Goal: Task Accomplishment & Management: Complete application form

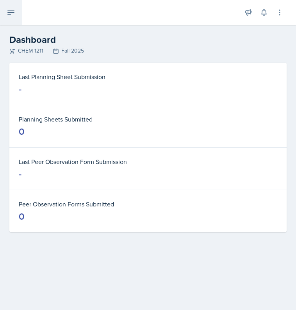
click at [15, 18] on button at bounding box center [11, 12] width 22 height 25
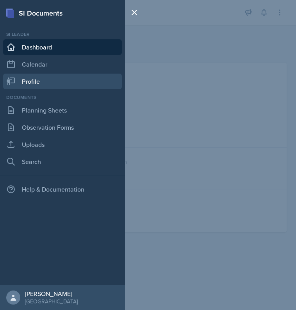
click at [43, 83] on link "Profile" at bounding box center [62, 82] width 119 height 16
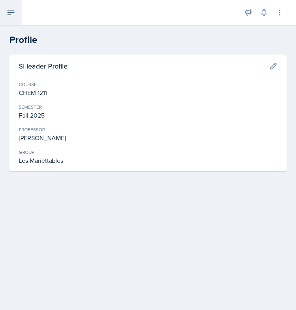
click at [10, 11] on icon at bounding box center [11, 12] width 6 height 5
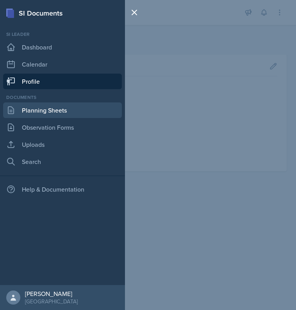
click at [50, 114] on link "Planning Sheets" at bounding box center [62, 111] width 119 height 16
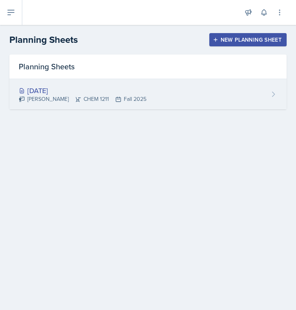
click at [50, 92] on div "[DATE]" at bounding box center [82, 90] width 127 height 11
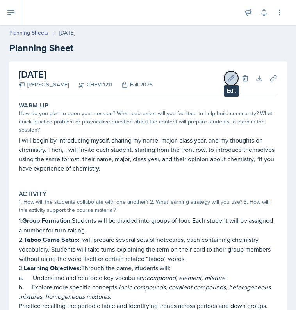
click at [227, 78] on icon at bounding box center [231, 78] width 8 height 8
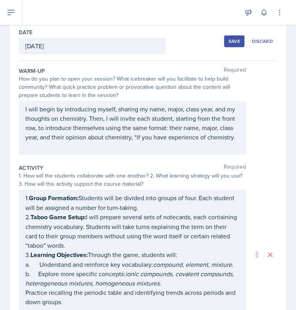
scroll to position [52, 0]
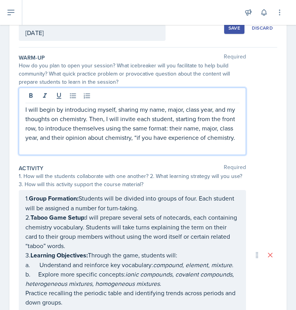
click at [65, 127] on p "I will begin by introducing myself, sharing my name, major, class year, and my …" at bounding box center [132, 123] width 214 height 37
click at [147, 109] on p "I will begin by introducing myself, sharing my name, major, class year, and my …" at bounding box center [132, 123] width 214 height 37
click at [97, 109] on p "I will begin by introducing myself, sharing name, major, class year, and my tho…" at bounding box center [132, 123] width 214 height 37
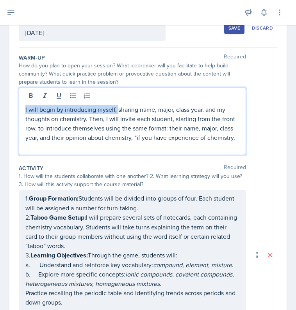
drag, startPoint x: 116, startPoint y: 109, endPoint x: 24, endPoint y: 109, distance: 92.4
click at [24, 109] on div "I will begin by introducing myself, sharing name, major, class year, and my tho…" at bounding box center [132, 121] width 227 height 67
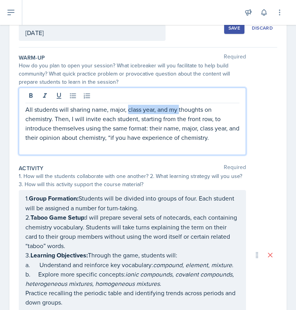
drag, startPoint x: 127, startPoint y: 108, endPoint x: 179, endPoint y: 108, distance: 51.1
click at [179, 108] on p "All students will sharing name, major, class year, and my thoughts on chemistry…" at bounding box center [132, 123] width 214 height 37
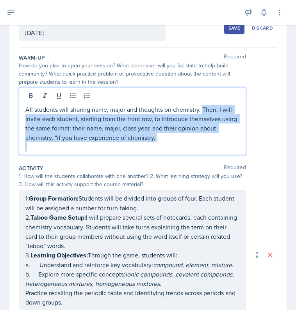
drag, startPoint x: 202, startPoint y: 108, endPoint x: 210, endPoint y: 145, distance: 38.2
click at [210, 145] on div "All students will sharing name, major and thoughts on chemistry. Then, I will i…" at bounding box center [132, 128] width 214 height 47
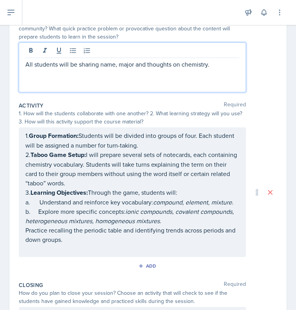
scroll to position [130, 0]
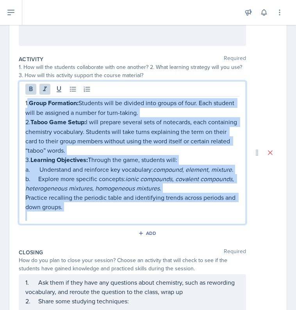
drag, startPoint x: 27, startPoint y: 101, endPoint x: 125, endPoint y: 234, distance: 165.0
click at [125, 234] on div "Activity Required 1. How will the students collaborate with one another? 2. Wha…" at bounding box center [148, 148] width 258 height 193
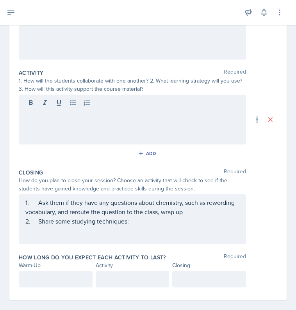
click at [123, 125] on div at bounding box center [132, 120] width 227 height 50
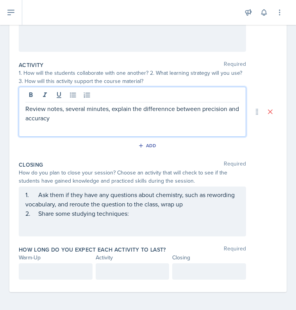
click at [65, 109] on p "Review notes, several minutes, explain the differennce between precision and ac…" at bounding box center [132, 113] width 214 height 19
click at [143, 117] on p "Review notes, 2 - 3 students pair up for several minutes, explain the differenc…" at bounding box center [132, 113] width 214 height 19
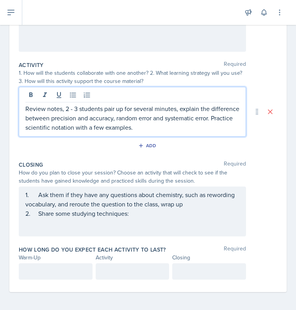
click at [179, 124] on p "Review notes, 2 - 3 students pair up for several minutes, explain the differenc…" at bounding box center [132, 118] width 214 height 28
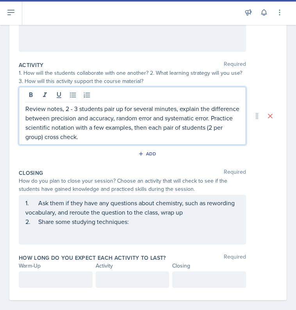
scroll to position [146, 0]
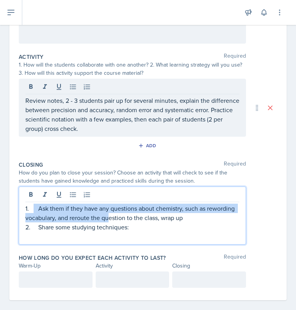
drag, startPoint x: 138, startPoint y: 218, endPoint x: 34, endPoint y: 183, distance: 109.0
click at [34, 183] on div "Closing Required How do you plan to close your session? Choose an activity that…" at bounding box center [148, 204] width 258 height 93
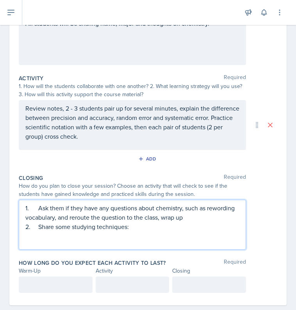
click at [162, 235] on p at bounding box center [132, 236] width 214 height 9
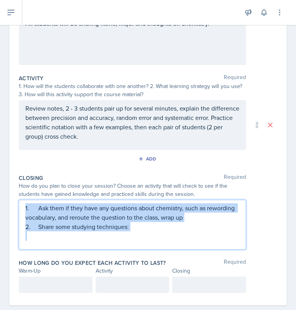
drag, startPoint x: 154, startPoint y: 240, endPoint x: 1, endPoint y: 184, distance: 163.2
click at [1, 184] on div "Date August 27th, 2025 August 2025 27 28 29 30 31 1 2 3 4 5 6 7 8 9 10 11 12 13…" at bounding box center [148, 130] width 296 height 388
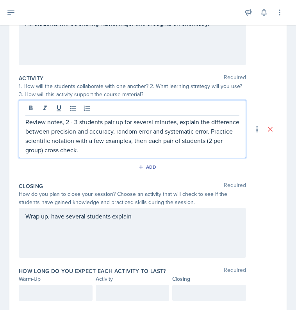
scroll to position [133, 0]
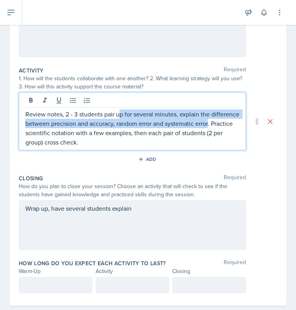
drag, startPoint x: 119, startPoint y: 117, endPoint x: 38, endPoint y: 132, distance: 81.6
click at [38, 132] on p "Review notes, 2 - 3 students pair up for several minutes, explain the differenc…" at bounding box center [132, 128] width 214 height 37
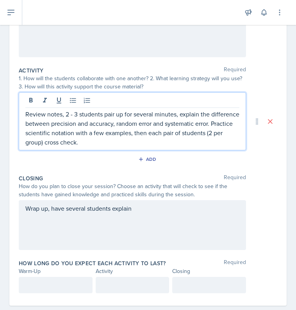
click at [117, 133] on p "Review notes, 2 - 3 students pair up for several minutes, explain the differenc…" at bounding box center [132, 128] width 214 height 37
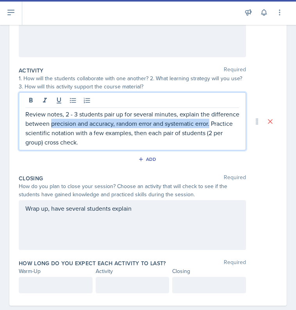
drag, startPoint x: 81, startPoint y: 125, endPoint x: 40, endPoint y: 134, distance: 42.3
click at [40, 134] on p "Review notes, 2 - 3 students pair up for several minutes, explain the differenc…" at bounding box center [132, 128] width 214 height 37
copy p "precision and accuracy, random error and systematic error."
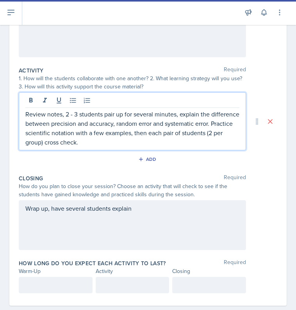
click at [149, 211] on div "Wrap up, have several students explain" at bounding box center [132, 225] width 227 height 50
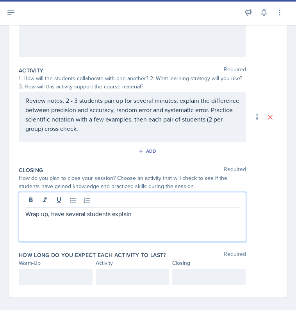
scroll to position [125, 0]
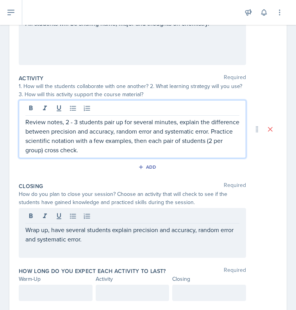
click at [38, 126] on p "Review notes, 2 - 3 students pair up for several minutes, explain the differenc…" at bounding box center [132, 135] width 214 height 37
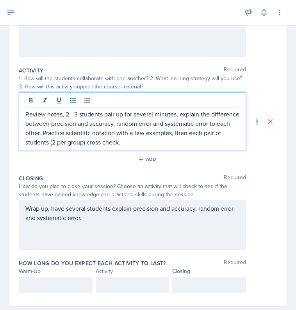
click at [122, 216] on div "Wrap up, have several students explain precision and accuracy, random error and…" at bounding box center [132, 225] width 227 height 50
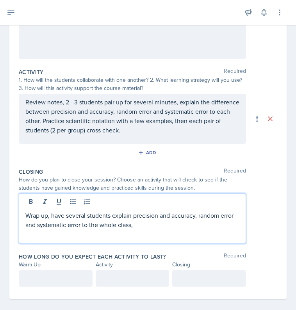
scroll to position [138, 0]
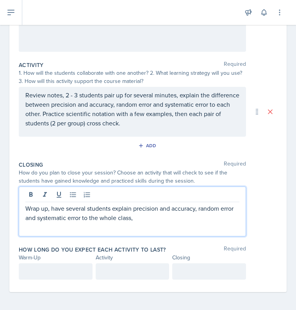
click at [106, 215] on p "Wrap up, have several students explain precision and accuracy, random error and…" at bounding box center [132, 213] width 214 height 19
click at [162, 220] on p "Wrap up, have several students explain precision and accuracy, random error and…" at bounding box center [132, 213] width 214 height 19
drag, startPoint x: 156, startPoint y: 218, endPoint x: 51, endPoint y: 206, distance: 104.8
click at [51, 206] on p "Wrap up, have several students explain precision and accuracy, random error and…" at bounding box center [132, 213] width 214 height 19
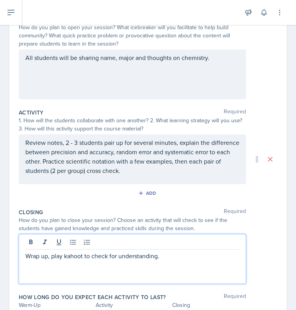
scroll to position [60, 0]
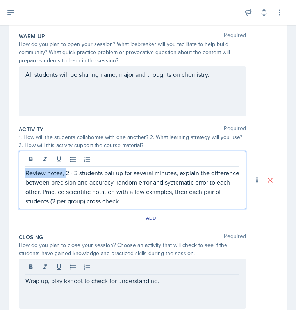
drag, startPoint x: 64, startPoint y: 172, endPoint x: 18, endPoint y: 169, distance: 45.7
click at [18, 169] on div "Date August 27th, 2025 August 2025 27 28 29 30 31 1 2 3 4 5 6 7 8 9 10 11 12 13…" at bounding box center [147, 176] width 277 height 377
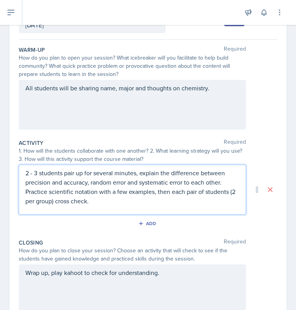
click at [165, 197] on p "2 - 3 students pair up for several minutes, explain the difference between prec…" at bounding box center [132, 186] width 214 height 37
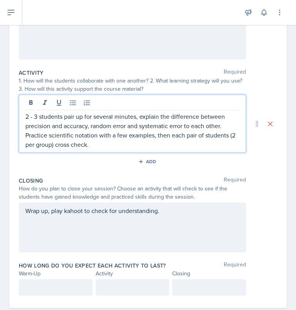
scroll to position [146, 0]
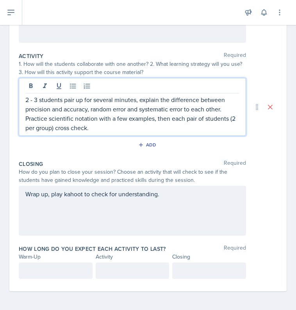
click at [211, 271] on p at bounding box center [209, 270] width 60 height 9
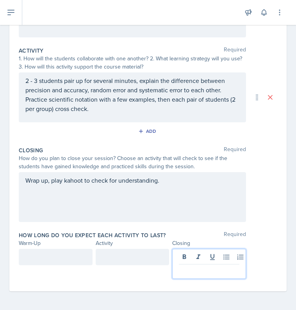
scroll to position [152, 0]
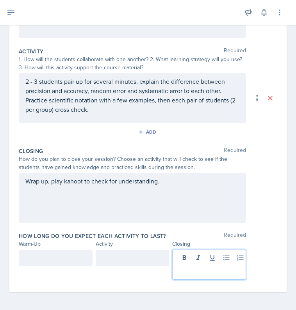
click at [74, 262] on div at bounding box center [56, 258] width 74 height 16
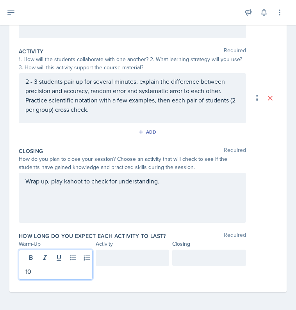
click at [113, 262] on div at bounding box center [133, 258] width 74 height 16
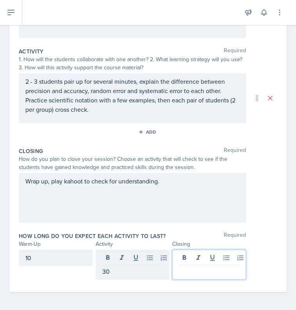
click at [179, 258] on div at bounding box center [209, 265] width 74 height 30
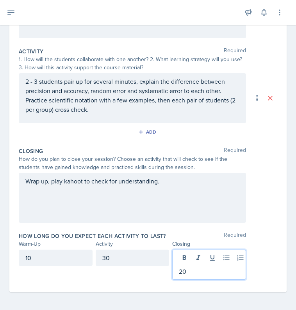
click at [267, 220] on div "Wrap up, play kahoot to check for understanding." at bounding box center [148, 198] width 258 height 50
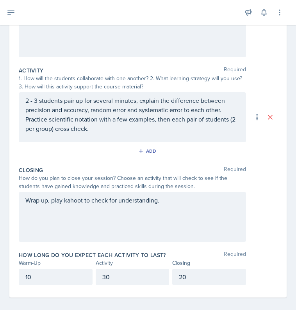
scroll to position [138, 0]
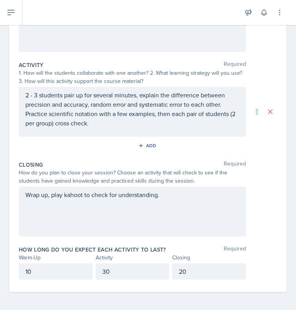
click at [49, 114] on p "2 - 3 students pair up for several minutes, explain the difference between prec…" at bounding box center [132, 108] width 214 height 37
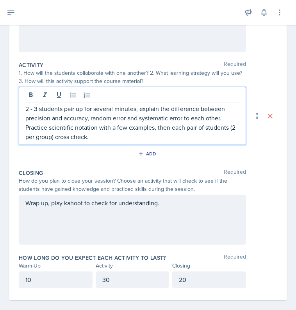
scroll to position [146, 0]
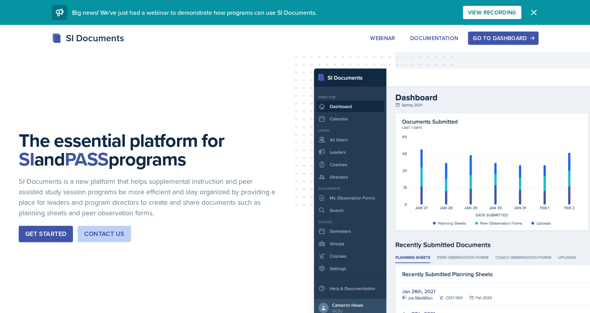
click at [490, 41] on div "Go to Dashboard" at bounding box center [503, 38] width 60 height 6
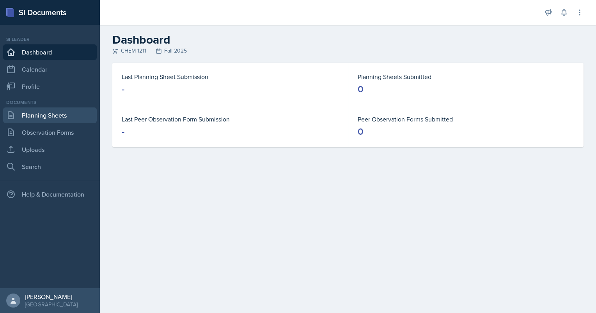
click at [43, 112] on link "Planning Sheets" at bounding box center [50, 116] width 94 height 16
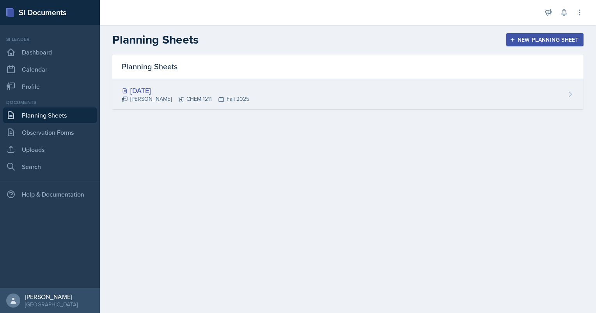
click at [166, 92] on div "[DATE]" at bounding box center [185, 90] width 127 height 11
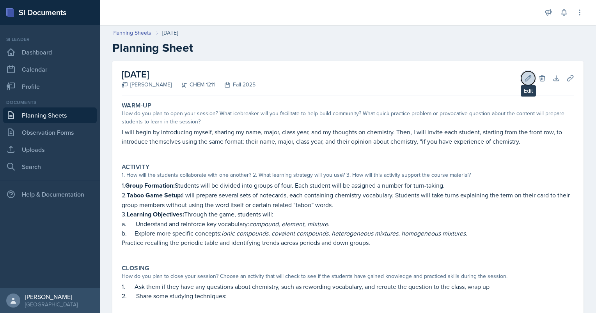
click at [526, 76] on icon at bounding box center [528, 78] width 8 height 8
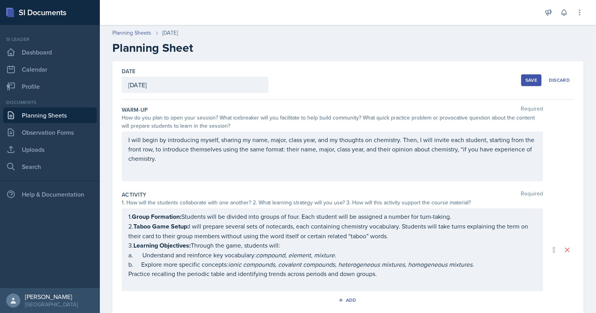
click at [218, 77] on div "August 25th, 2025" at bounding box center [195, 85] width 147 height 16
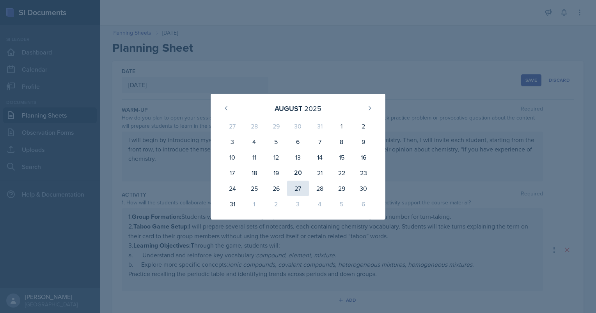
click at [296, 187] on div "27" at bounding box center [298, 189] width 22 height 16
type input "[DATE]"
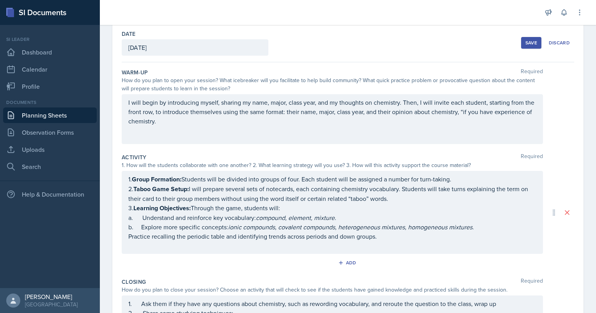
scroll to position [78, 0]
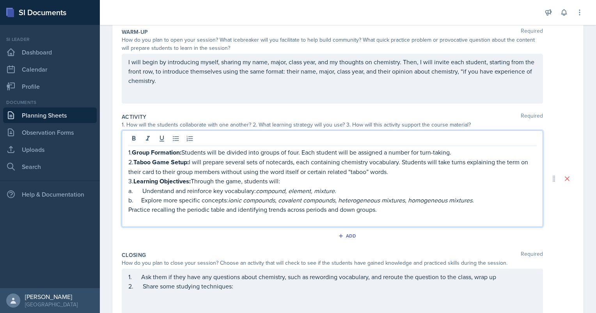
click at [207, 144] on div "1. Group Formation: Students will be divided into groups of four. Each student …" at bounding box center [332, 179] width 421 height 97
click at [204, 154] on p "1. Group Formation: Students will be divided into groups of four. Each student …" at bounding box center [332, 153] width 408 height 10
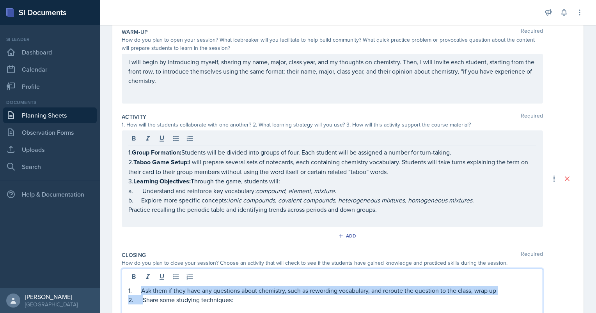
drag, startPoint x: 143, startPoint y: 286, endPoint x: 145, endPoint y: 294, distance: 8.0
click at [145, 296] on p "2. Share some studying techniques:" at bounding box center [332, 300] width 408 height 9
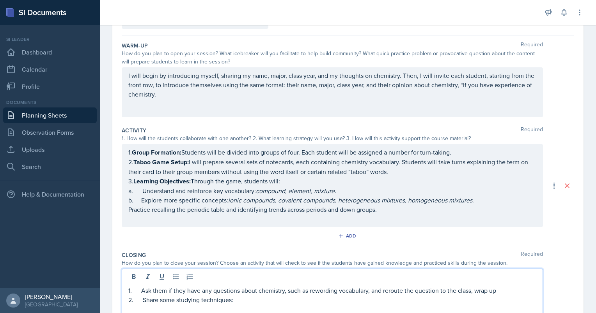
click at [145, 297] on p "2. Share some studying techniques:" at bounding box center [332, 300] width 408 height 9
click at [142, 297] on p "2. Share some studying techniques:" at bounding box center [332, 300] width 408 height 9
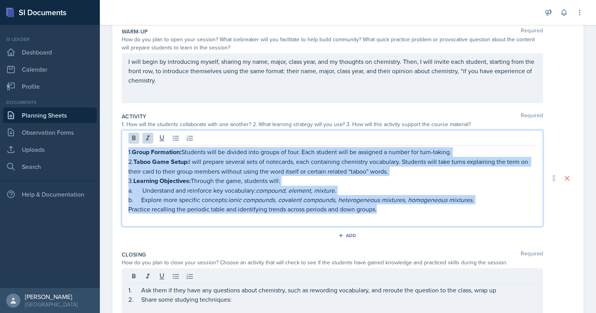
drag, startPoint x: 345, startPoint y: 190, endPoint x: 124, endPoint y: 155, distance: 223.1
click at [124, 155] on div "1. Group Formation: Students will be divided into groups of four. Each student …" at bounding box center [332, 178] width 421 height 97
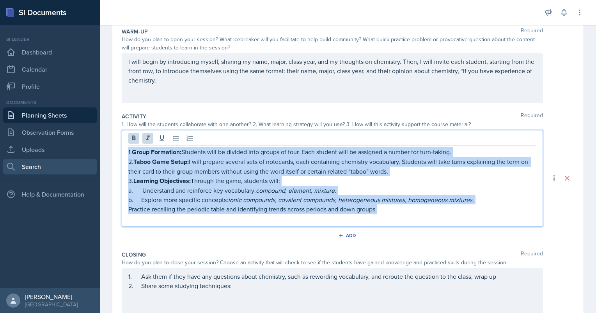
click at [51, 165] on link "Search" at bounding box center [50, 167] width 94 height 16
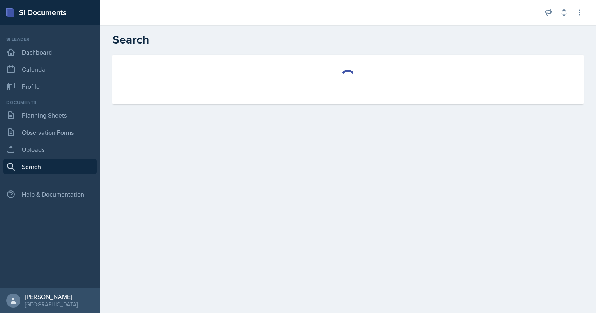
select select "all"
select select "1"
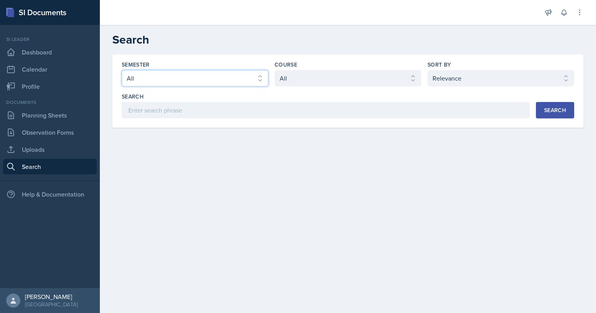
click at [196, 76] on select "Select semester All Fall 2025 Summer 2025 Spring 2025 Fall 2024 Summer 2024 Spr…" at bounding box center [195, 78] width 147 height 16
select select "2bed604d-1099-4043-b1bc-2365e8740244"
click at [122, 70] on select "Select semester All Fall 2025 Summer 2025 Spring 2025 Fall 2024 Summer 2024 Spr…" at bounding box center [195, 78] width 147 height 16
click at [543, 110] on button "Search" at bounding box center [555, 110] width 38 height 16
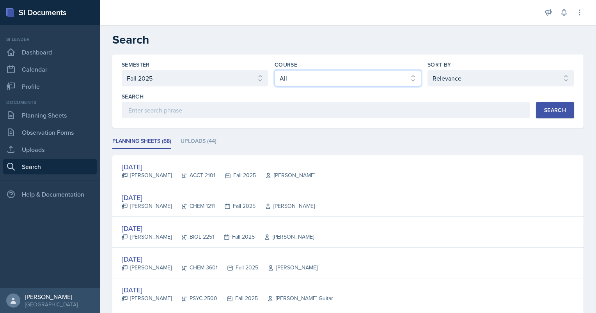
click at [298, 77] on select "Select course All ACCT 2101 ACCT 2102 ACCT 4050 ANTH 1102 ANTH 3301 ARCH 1000 A…" at bounding box center [347, 78] width 147 height 16
select select "66667518-d9d6-4d54-bf35-0581a95bcc6a"
click at [274, 70] on select "Select course All ACCT 2101 ACCT 2102 ACCT 4050 ANTH 1102 ANTH 3301 ARCH 1000 A…" at bounding box center [347, 78] width 147 height 16
click at [549, 112] on div "Search" at bounding box center [555, 110] width 22 height 6
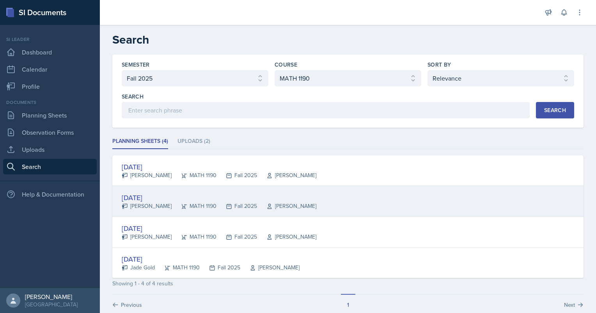
click at [152, 198] on div "Aug 15th, 2025" at bounding box center [219, 198] width 195 height 11
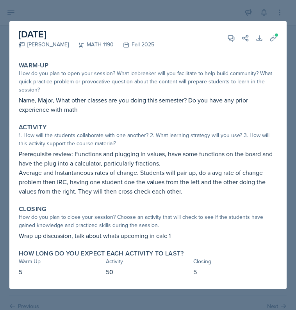
click at [105, 22] on div "August 15th, 2025 Ethan Macdonald MATH 1190 Fall 2025 View Comments Comments Se…" at bounding box center [148, 38] width 258 height 34
click at [104, 16] on div at bounding box center [148, 155] width 296 height 310
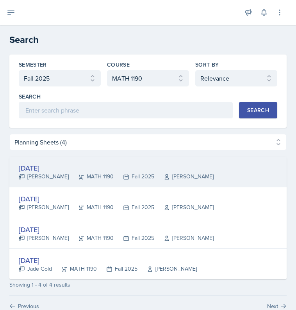
click at [77, 165] on div "Aug 15th, 2025" at bounding box center [116, 168] width 195 height 11
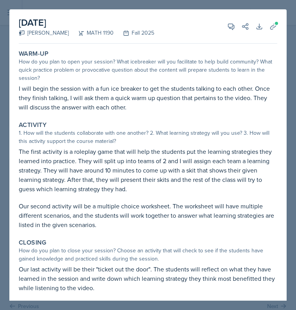
click at [274, 5] on div at bounding box center [148, 155] width 296 height 310
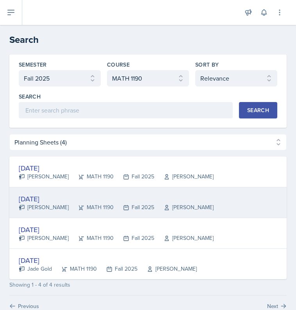
click at [55, 198] on div "Aug 15th, 2025" at bounding box center [116, 199] width 195 height 11
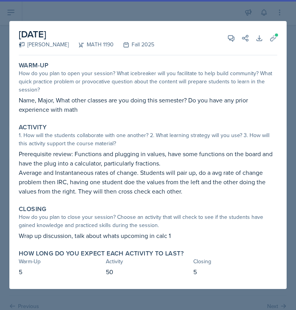
click at [230, 11] on div at bounding box center [148, 155] width 296 height 310
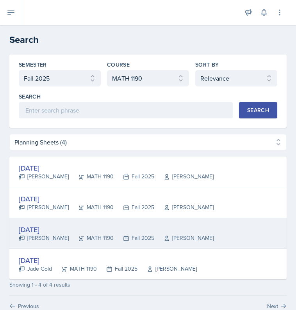
click at [55, 230] on div "Aug 15th, 2025" at bounding box center [116, 230] width 195 height 11
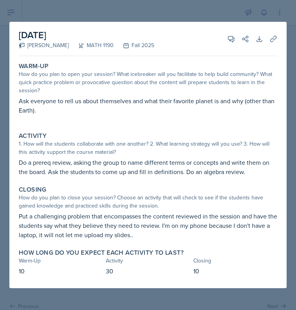
click at [213, 17] on div at bounding box center [148, 155] width 296 height 310
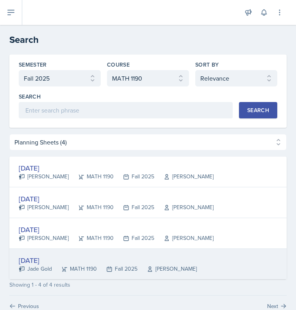
click at [54, 258] on div "Aug 15th, 2025" at bounding box center [108, 260] width 178 height 11
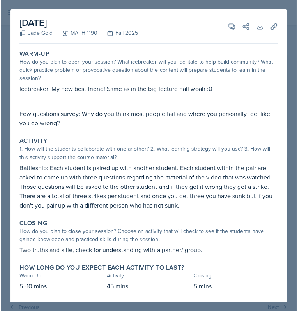
scroll to position [9, 0]
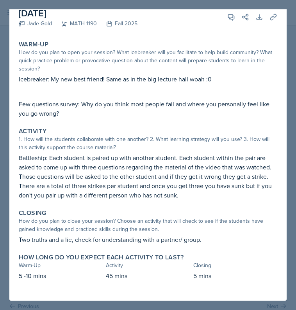
click at [175, 7] on div at bounding box center [148, 155] width 296 height 310
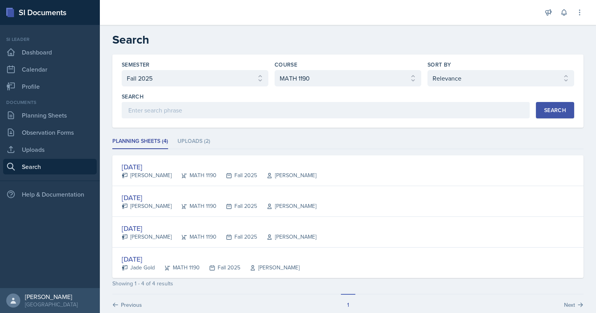
select select "2bed604d-1099-4043-b1bc-2365e8740244"
select select "66667518-d9d6-4d54-bf35-0581a95bcc6a"
select select "1"
click at [42, 117] on link "Planning Sheets" at bounding box center [50, 116] width 94 height 16
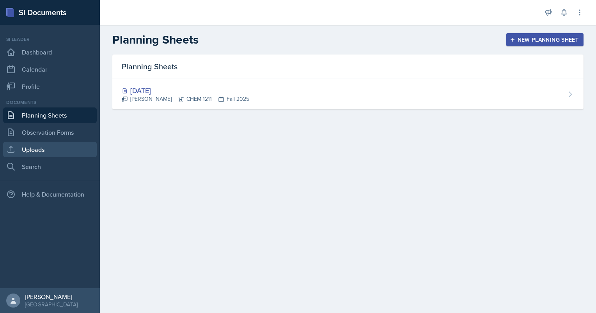
click at [39, 147] on link "Uploads" at bounding box center [50, 150] width 94 height 16
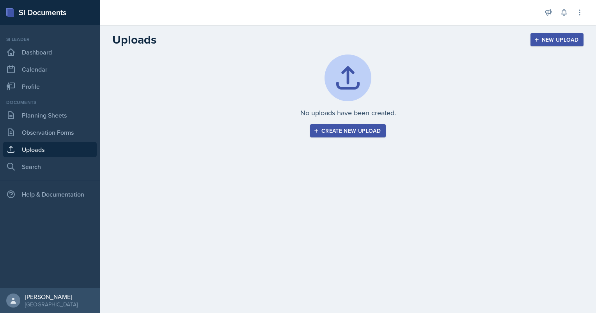
click at [345, 133] on div "Create new upload" at bounding box center [347, 131] width 65 height 6
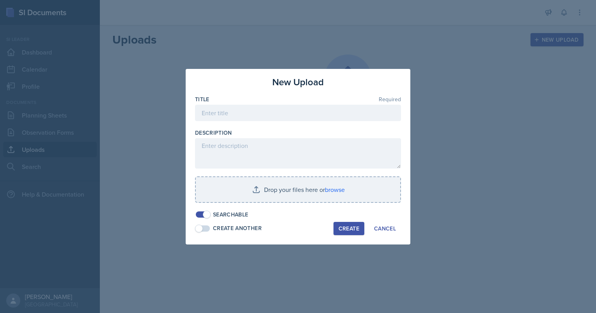
click at [121, 59] on div at bounding box center [298, 156] width 596 height 313
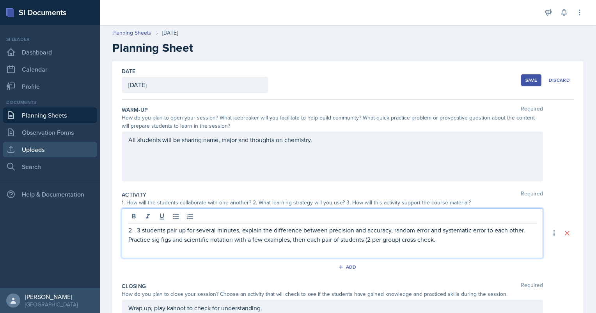
click at [54, 149] on link "Uploads" at bounding box center [50, 150] width 94 height 16
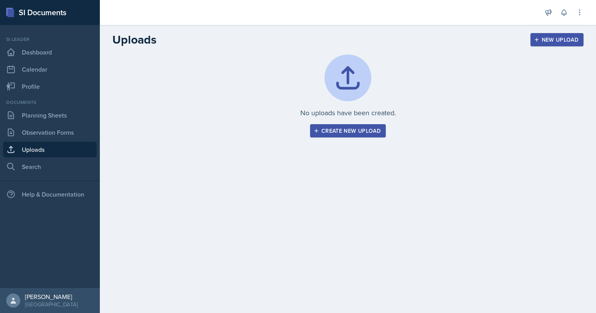
click at [295, 130] on div "Create new upload" at bounding box center [347, 131] width 65 height 6
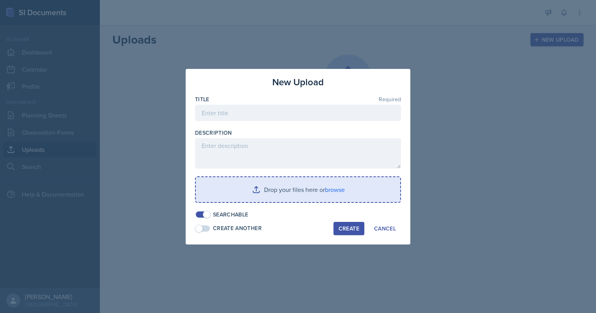
click at [286, 197] on input "file" at bounding box center [298, 189] width 204 height 25
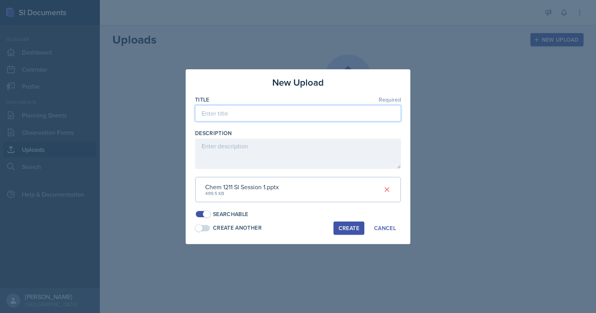
click at [283, 119] on input at bounding box center [298, 113] width 206 height 16
paste input "Chem 1211 SI Session 1"
click at [201, 112] on input "Chem 1211 SI Session 1" at bounding box center [298, 113] width 206 height 16
type input "Aster_Chem 1211 SI Session 1"
click at [295, 227] on div "Create" at bounding box center [348, 228] width 21 height 6
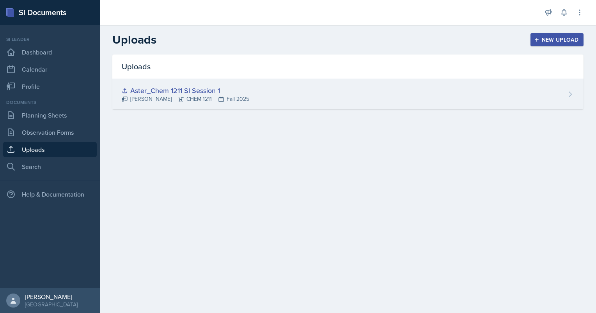
click at [295, 96] on div "Aster_Chem 1211 SI Session 1 Aster Cheung CHEM 1211 Fall 2025" at bounding box center [347, 94] width 471 height 30
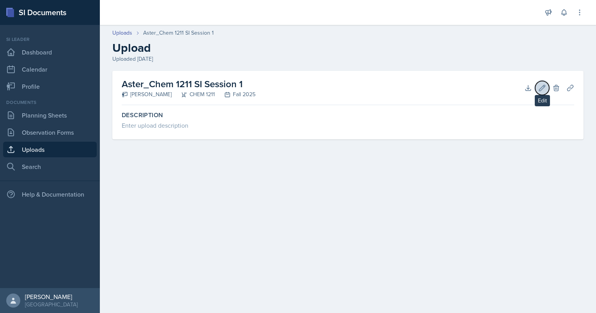
click at [295, 90] on icon at bounding box center [542, 88] width 8 height 8
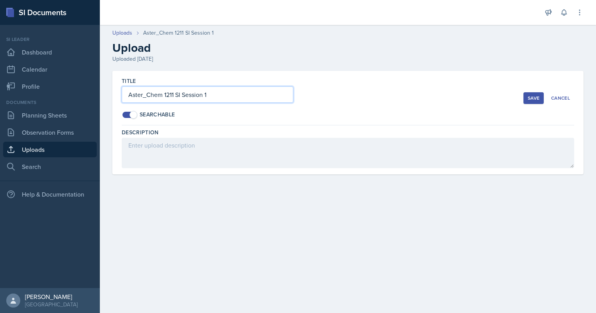
drag, startPoint x: 147, startPoint y: 96, endPoint x: 122, endPoint y: 94, distance: 25.8
click at [122, 94] on input "Aster_Chem 1211 SI Session 1" at bounding box center [208, 95] width 172 height 16
type input "Chem 1211 SI Session 1"
click at [295, 102] on button "Save" at bounding box center [533, 98] width 20 height 12
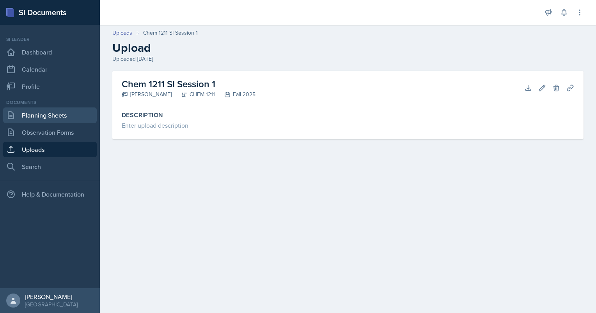
click at [48, 115] on link "Planning Sheets" at bounding box center [50, 116] width 94 height 16
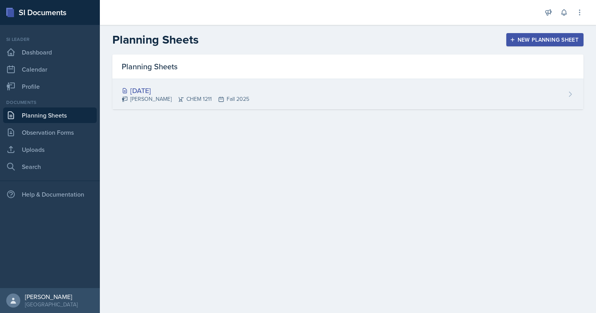
click at [157, 91] on div "[DATE]" at bounding box center [185, 90] width 127 height 11
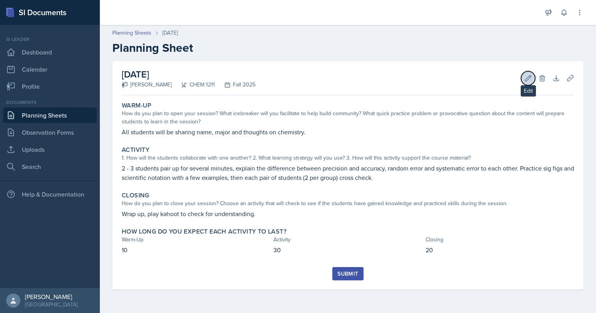
click at [295, 77] on icon at bounding box center [528, 78] width 8 height 8
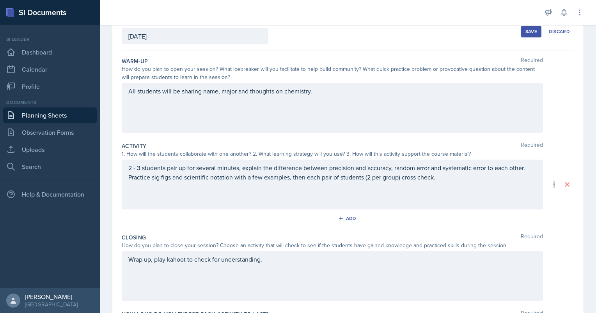
scroll to position [47, 0]
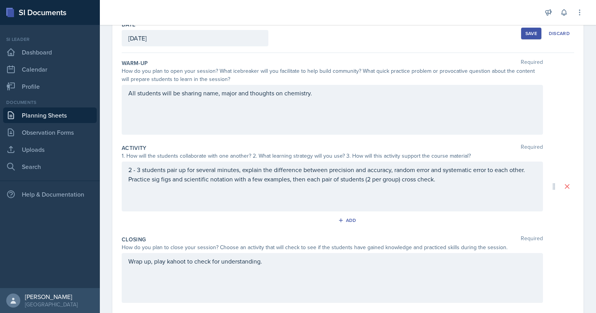
click at [295, 32] on div "Save" at bounding box center [531, 33] width 12 height 6
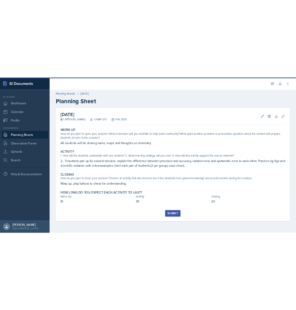
scroll to position [0, 0]
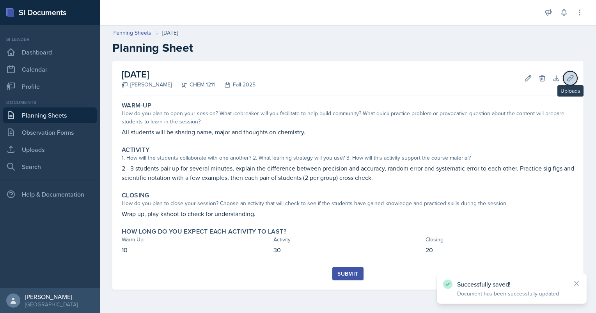
click at [295, 76] on icon at bounding box center [570, 78] width 8 height 8
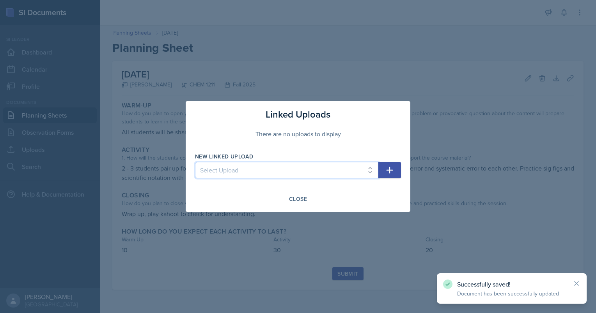
click at [295, 172] on select "Select Upload Chem 1211 SI Session 1" at bounding box center [286, 170] width 183 height 16
select select "7ea6e265-7524-41b4-ae11-cff5993e772f"
click at [195, 162] on select "Select Upload Chem 1211 SI Session 1" at bounding box center [286, 170] width 183 height 16
click at [295, 168] on icon "button" at bounding box center [389, 170] width 7 height 7
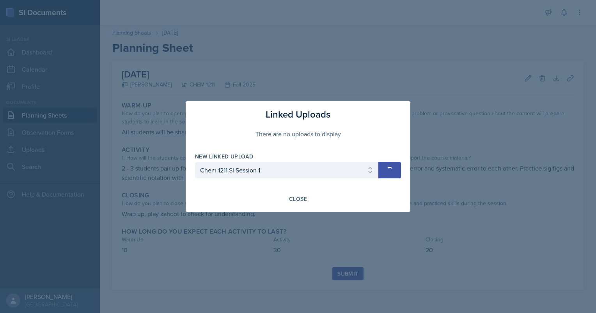
select select
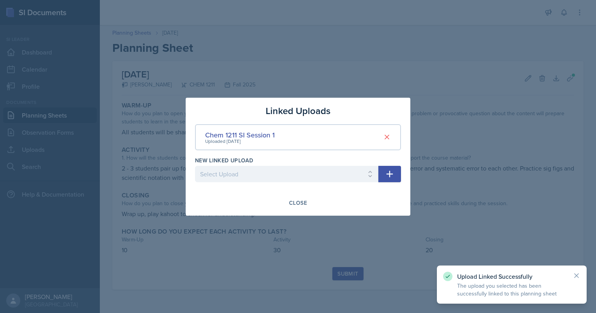
click at [295, 161] on div at bounding box center [298, 156] width 596 height 313
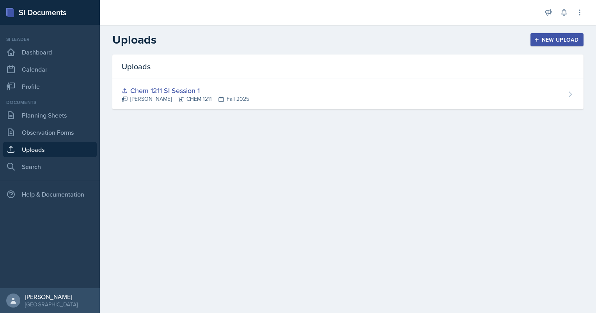
click at [562, 42] on div "New Upload" at bounding box center [556, 40] width 43 height 6
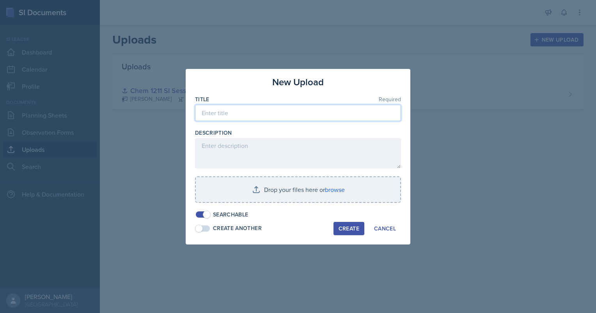
click at [281, 115] on input at bounding box center [298, 113] width 206 height 16
type input "Chem 1211 Session 1 Kahoot"
drag, startPoint x: 345, startPoint y: 229, endPoint x: 370, endPoint y: 175, distance: 58.6
click at [370, 175] on div "New Upload Title Required Chem 1211 Session 1 Kahoot Description Drop your file…" at bounding box center [298, 157] width 225 height 176
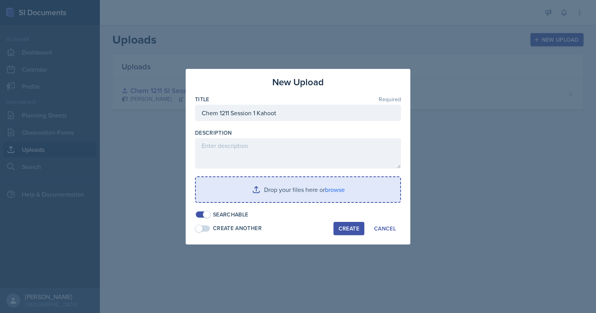
click at [355, 184] on input "file" at bounding box center [298, 189] width 204 height 25
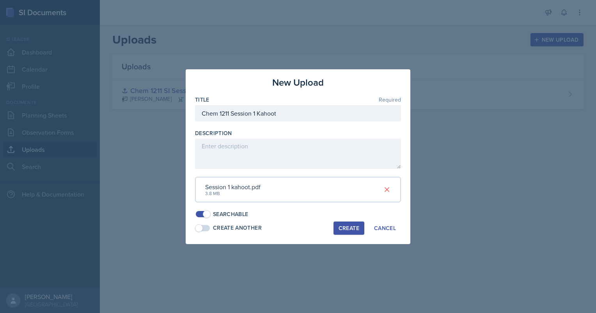
click at [352, 227] on div "Create" at bounding box center [348, 228] width 21 height 6
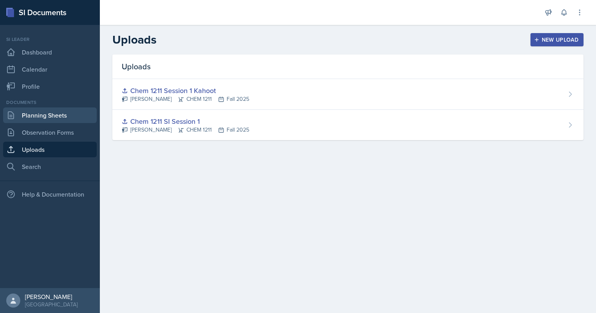
click at [63, 120] on link "Planning Sheets" at bounding box center [50, 116] width 94 height 16
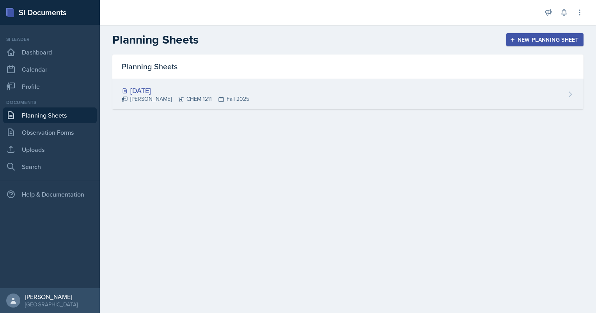
click at [249, 91] on div "Aug 27th, 2025 Aster Cheung CHEM 1211 Fall 2025" at bounding box center [347, 94] width 471 height 30
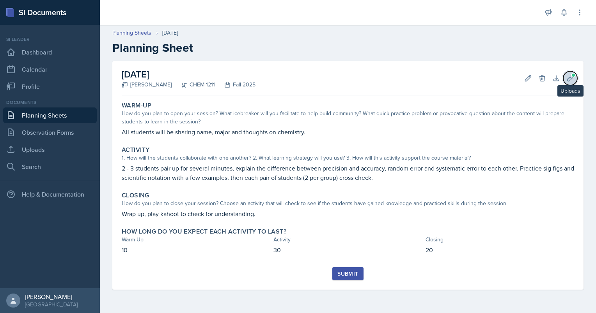
click at [568, 77] on icon at bounding box center [570, 78] width 8 height 8
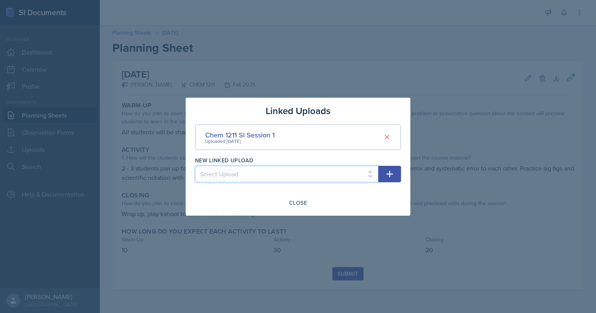
click at [335, 169] on select "Select Upload Chem 1211 Session 1 Kahoot" at bounding box center [286, 174] width 183 height 16
select select "52040962-41ac-413d-9782-dd60be68355d"
click at [195, 166] on select "Select Upload Chem 1211 Session 1 Kahoot" at bounding box center [286, 174] width 183 height 16
click at [391, 172] on icon "button" at bounding box center [389, 174] width 9 height 9
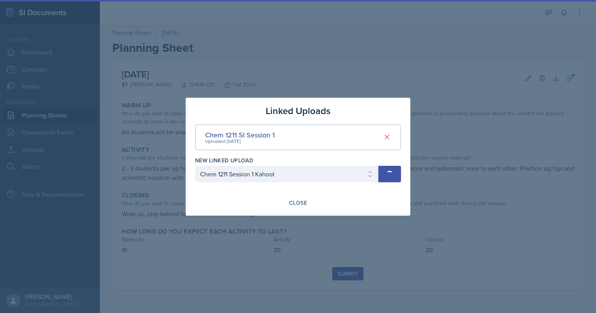
select select
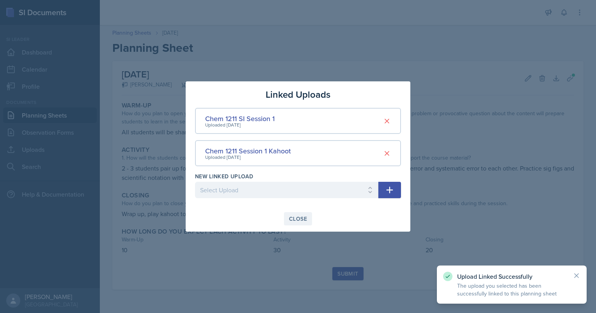
click at [294, 220] on div "Close" at bounding box center [298, 219] width 18 height 6
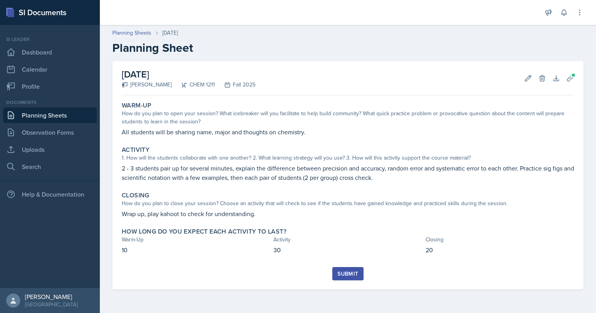
click at [354, 274] on div "Submit" at bounding box center [347, 274] width 21 height 6
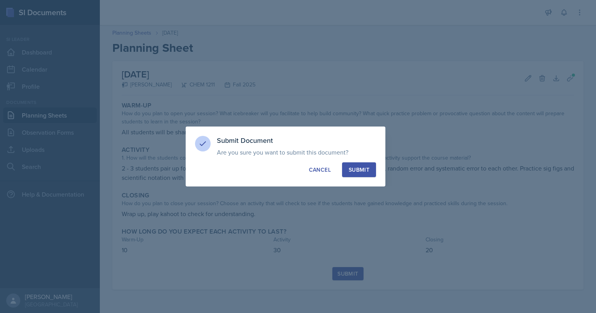
click at [363, 169] on div "Submit" at bounding box center [359, 170] width 21 height 8
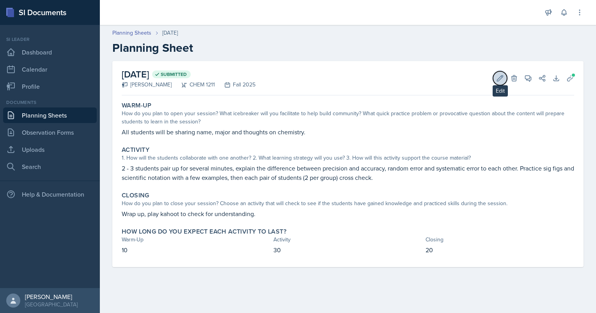
click at [503, 80] on icon at bounding box center [500, 78] width 8 height 8
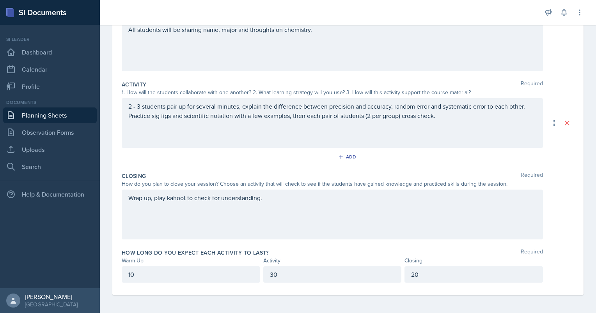
scroll to position [124, 0]
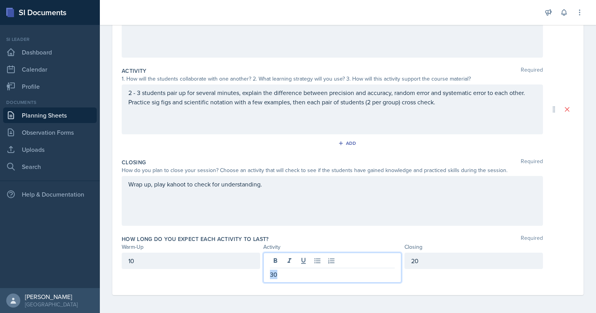
drag, startPoint x: 295, startPoint y: 276, endPoint x: 262, endPoint y: 274, distance: 32.9
click at [263, 274] on div "30" at bounding box center [332, 268] width 138 height 30
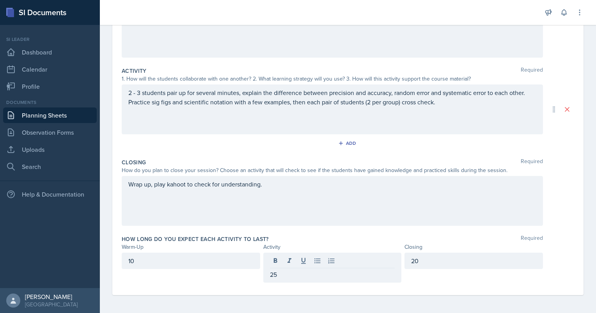
click at [423, 277] on div "20" at bounding box center [473, 268] width 138 height 30
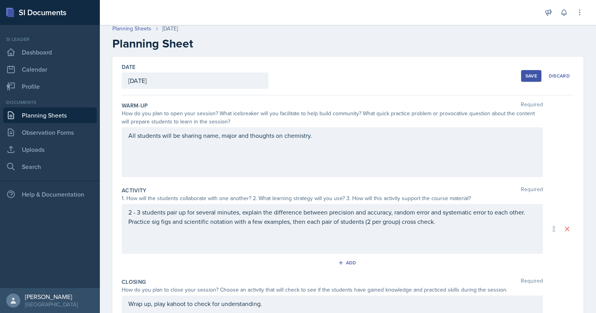
scroll to position [0, 0]
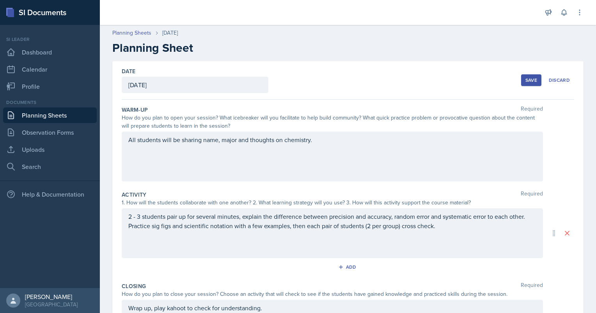
click at [523, 85] on button "Save" at bounding box center [531, 80] width 20 height 12
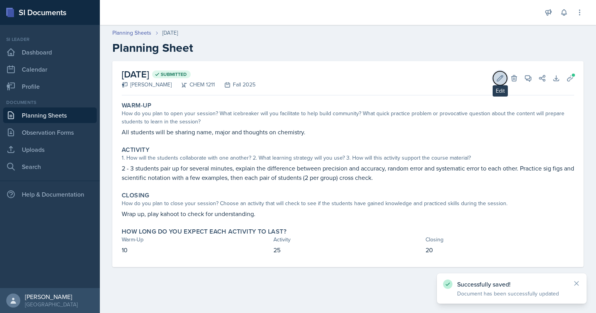
click at [497, 79] on icon at bounding box center [500, 78] width 8 height 8
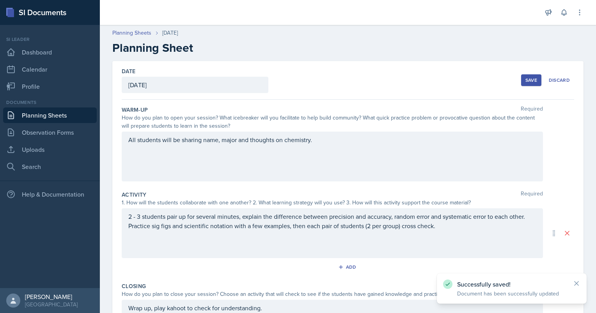
click at [531, 79] on div "Save" at bounding box center [531, 80] width 12 height 6
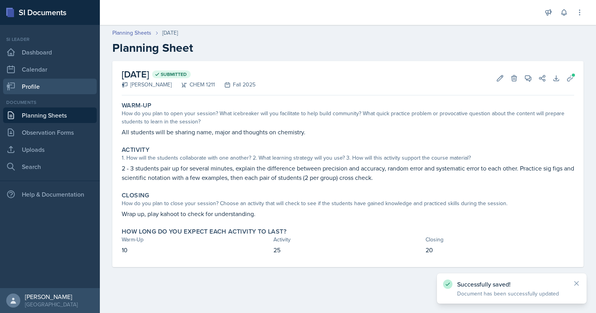
click at [45, 84] on link "Profile" at bounding box center [50, 87] width 94 height 16
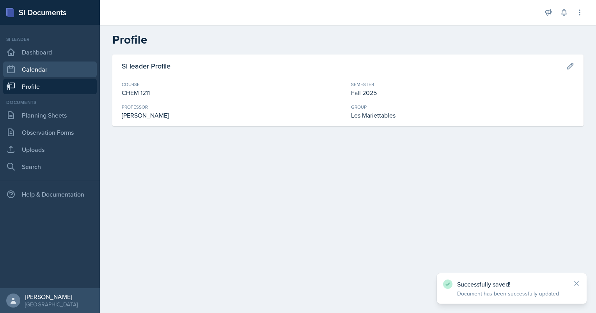
click at [46, 72] on link "Calendar" at bounding box center [50, 70] width 94 height 16
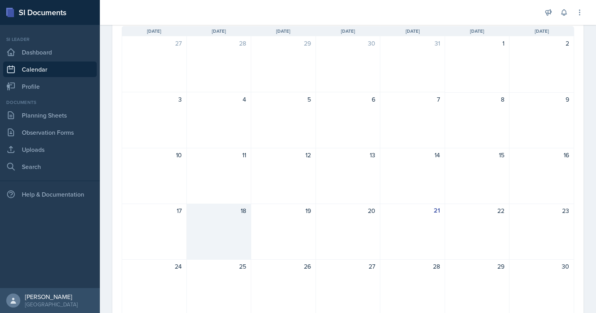
scroll to position [35, 0]
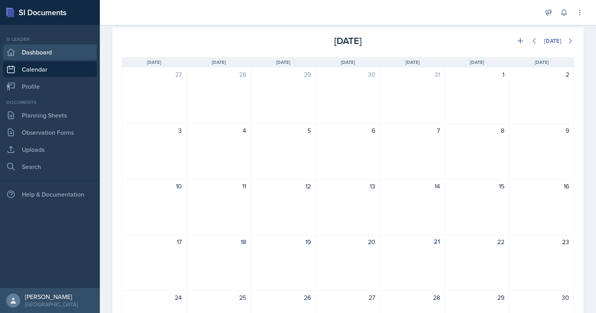
click at [34, 52] on link "Dashboard" at bounding box center [50, 52] width 94 height 16
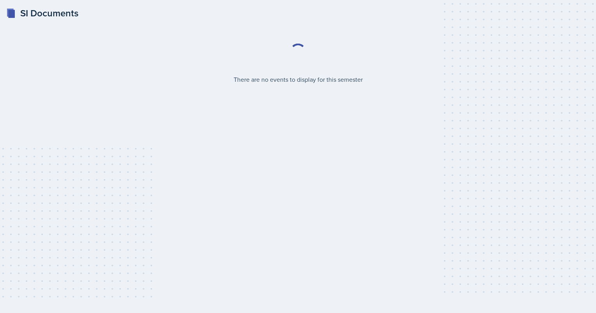
select select "2bed604d-1099-4043-b1bc-2365e8740244"
